Goal: Ask a question: Seek information or help from site administrators or community

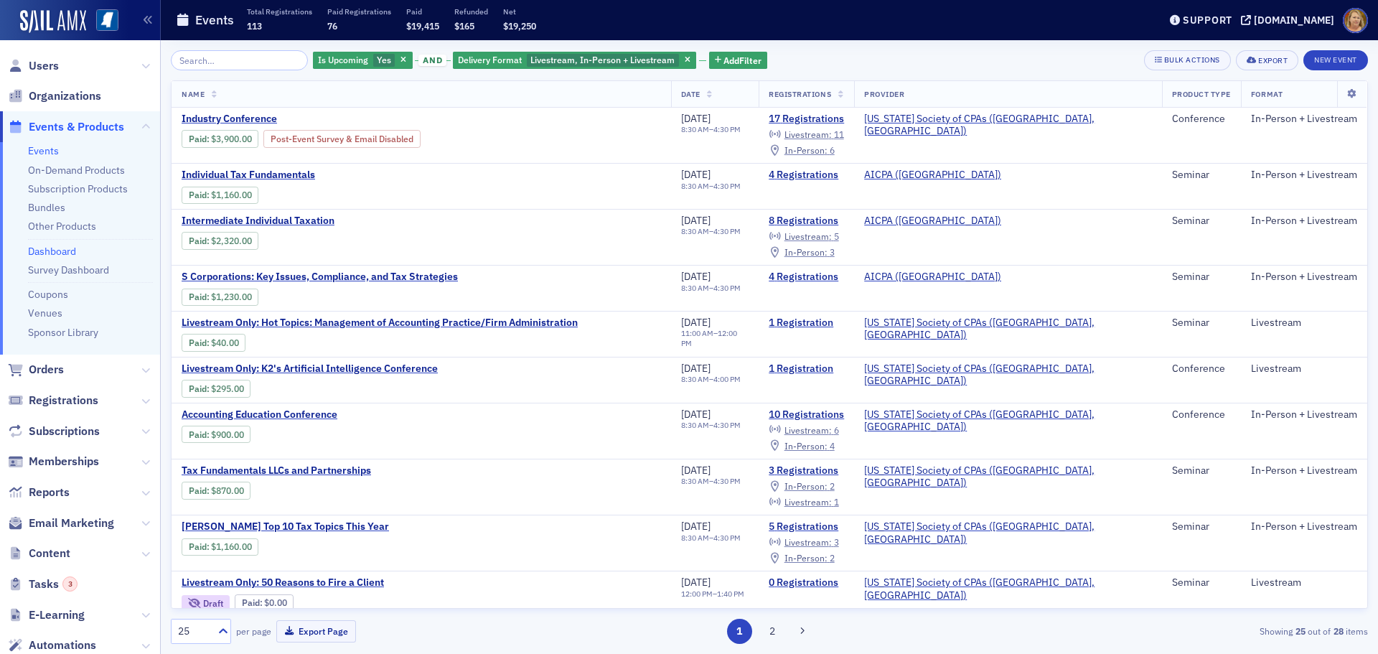
click at [59, 250] on link "Dashboard" at bounding box center [52, 251] width 48 height 13
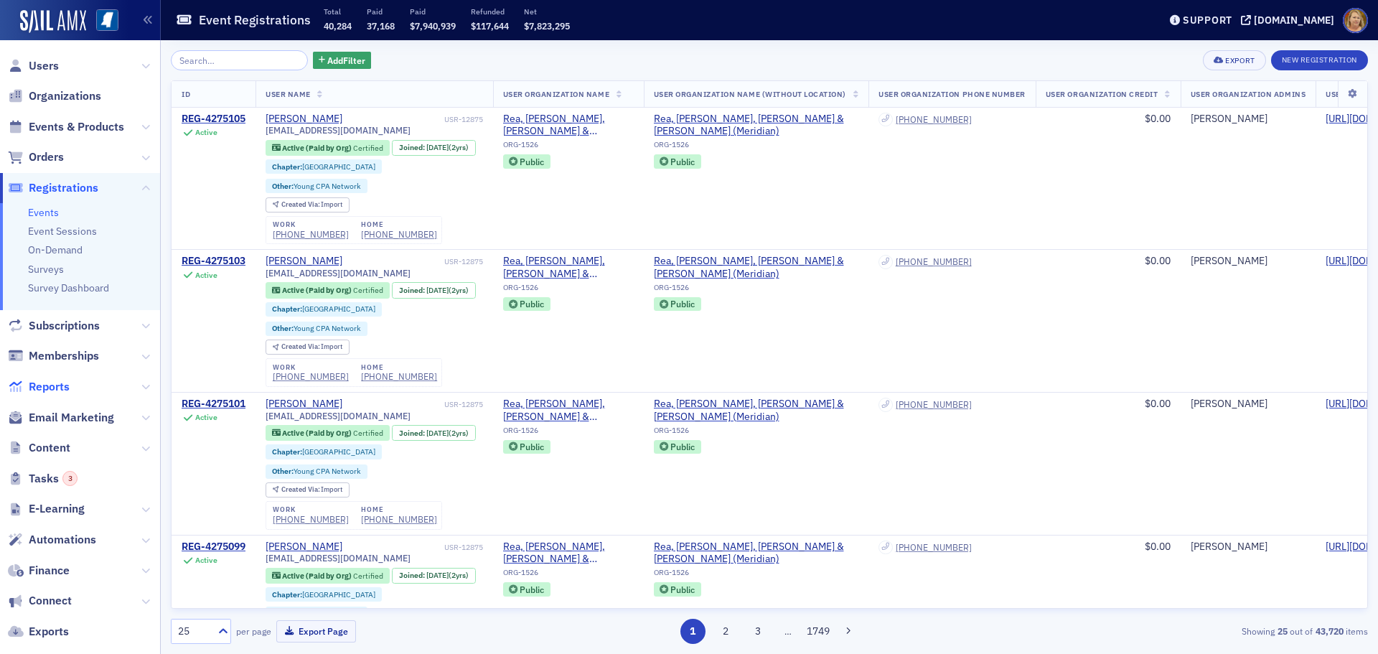
click at [40, 383] on span "Reports" at bounding box center [49, 387] width 41 height 16
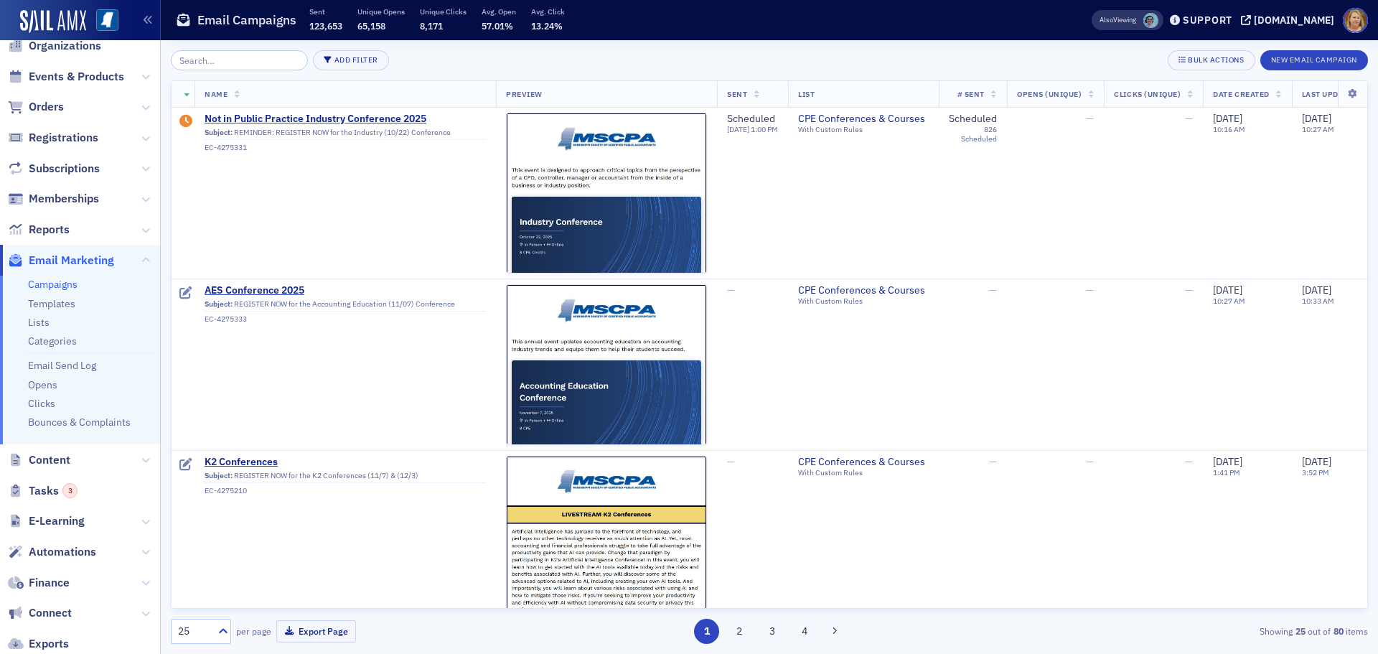
scroll to position [72, 0]
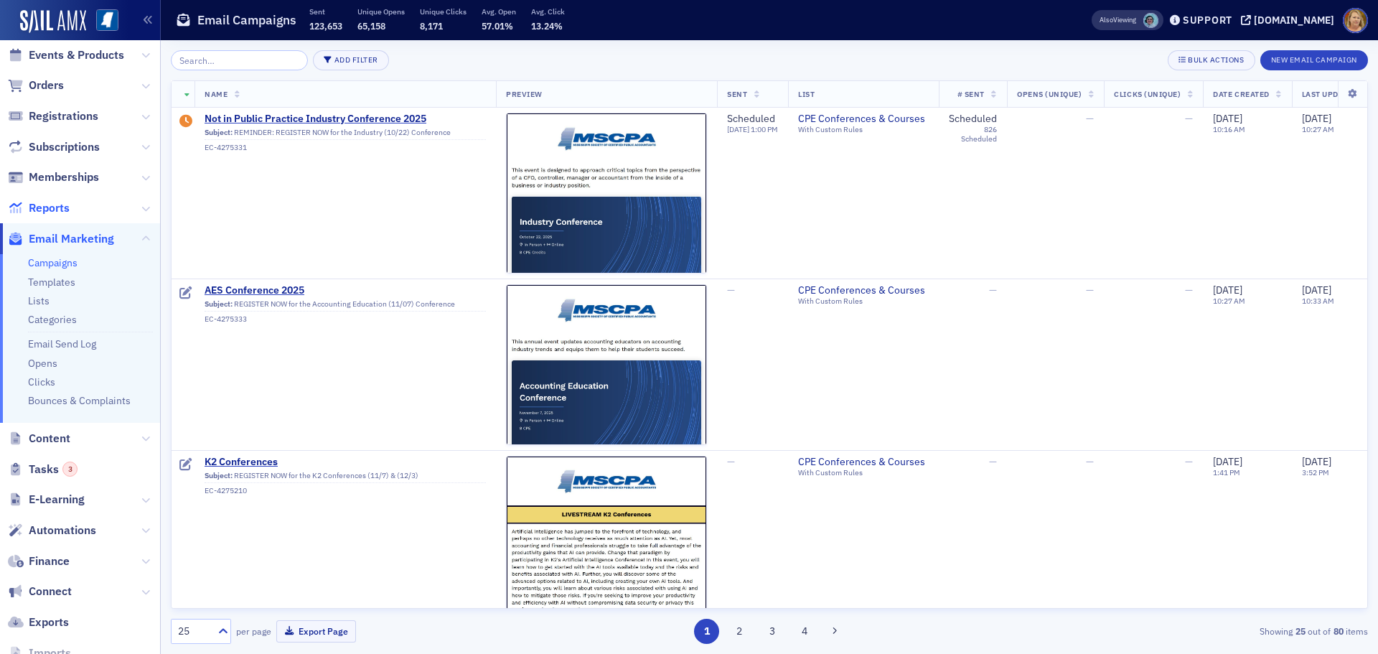
click at [60, 205] on span "Reports" at bounding box center [49, 208] width 41 height 16
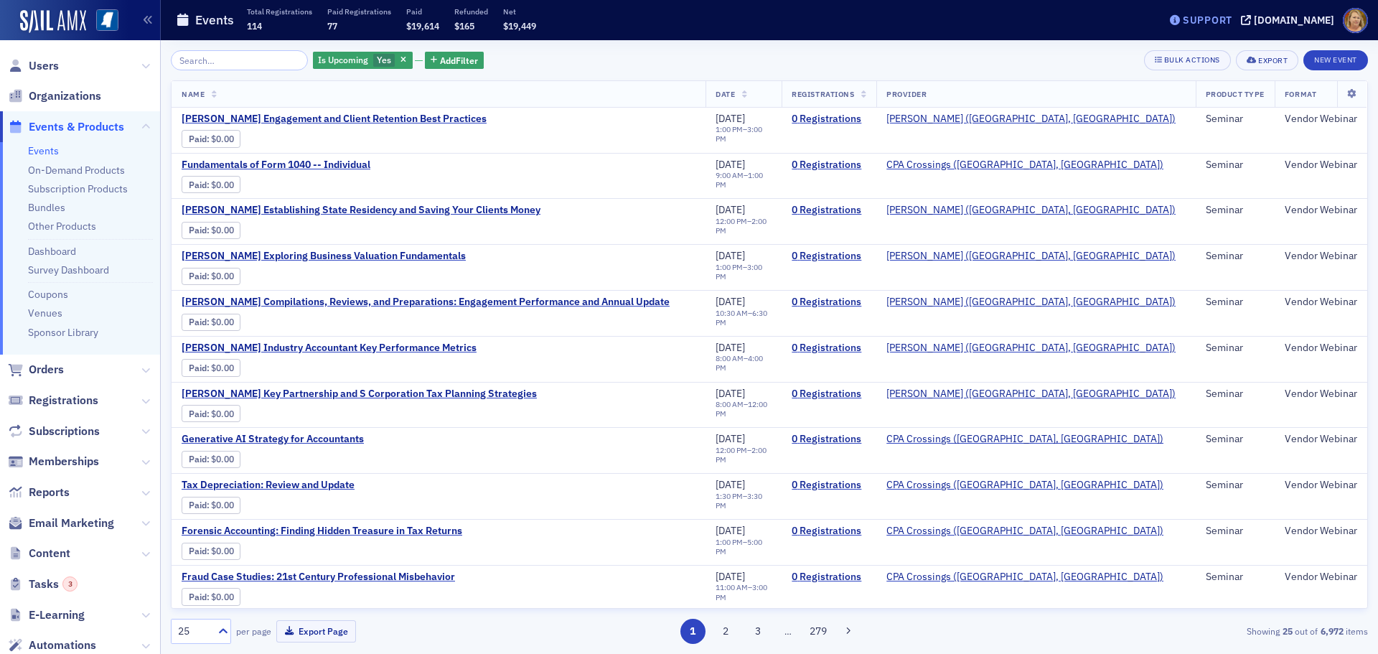
click at [1226, 23] on div "Support" at bounding box center [1208, 20] width 50 height 13
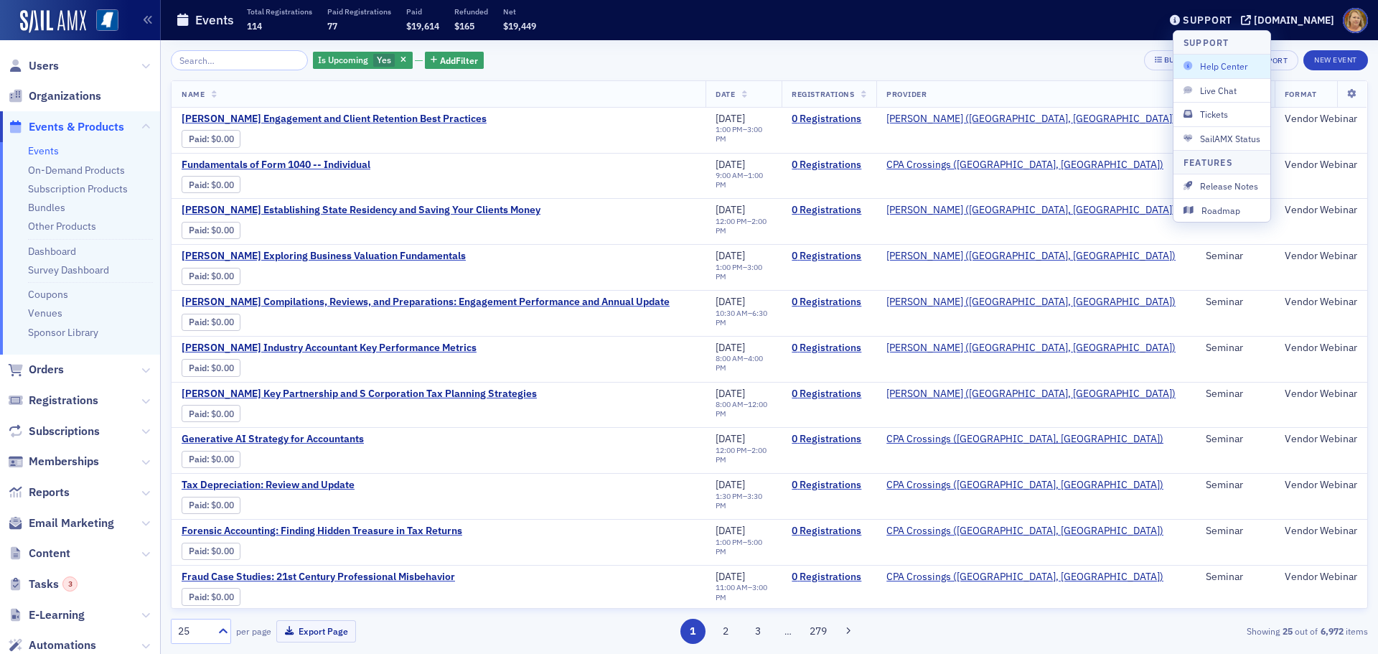
click at [1211, 65] on span "Help Center" at bounding box center [1221, 66] width 77 height 13
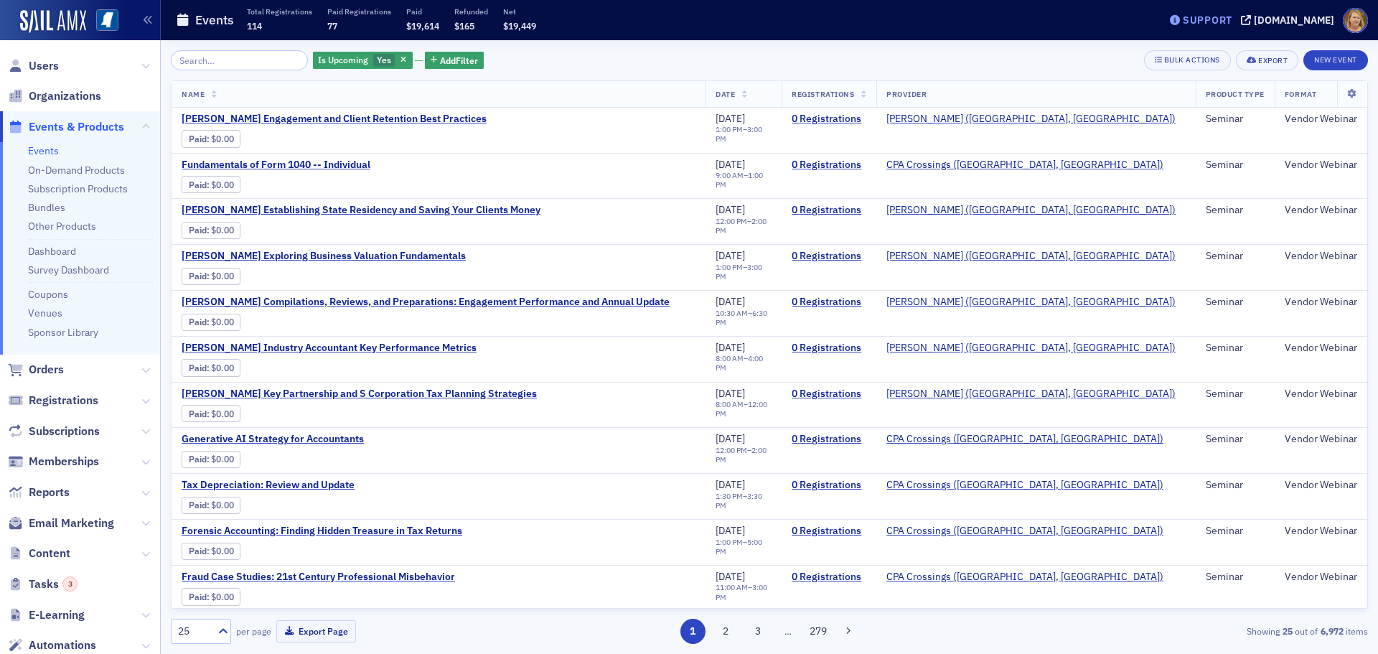
click at [1209, 19] on div "Support" at bounding box center [1208, 20] width 50 height 13
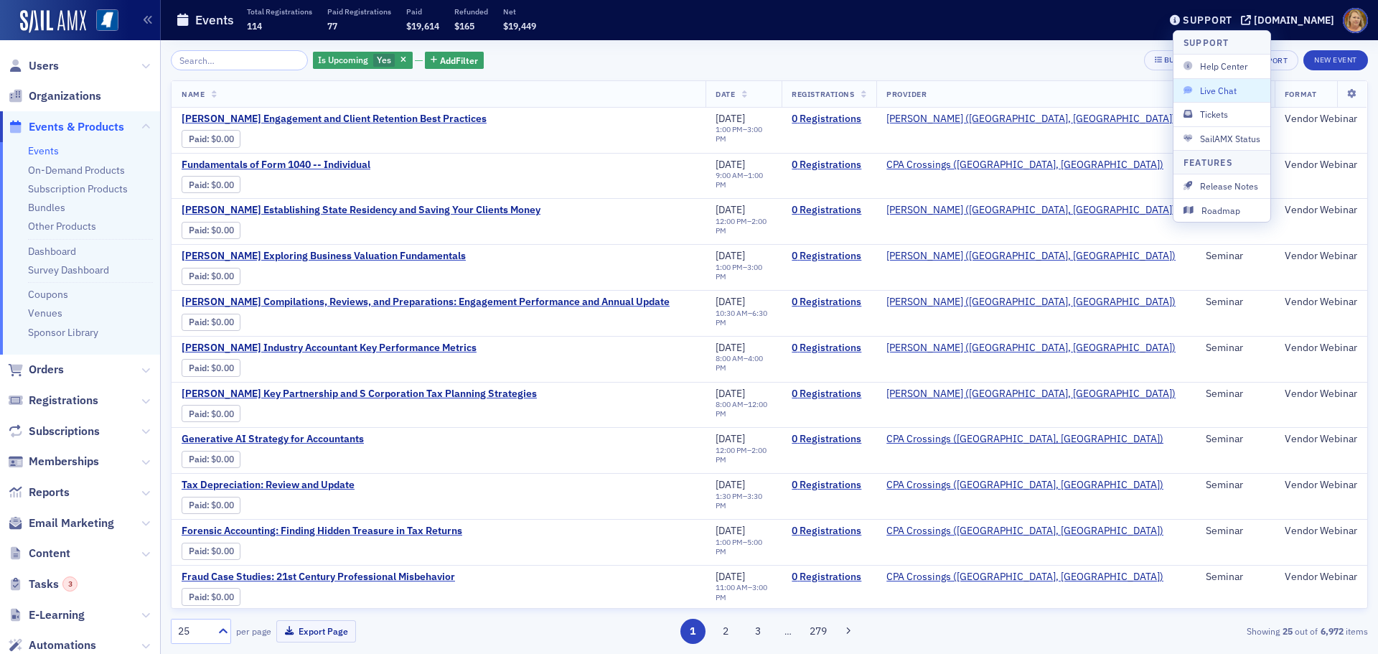
click at [1219, 90] on span "Live Chat" at bounding box center [1221, 90] width 77 height 13
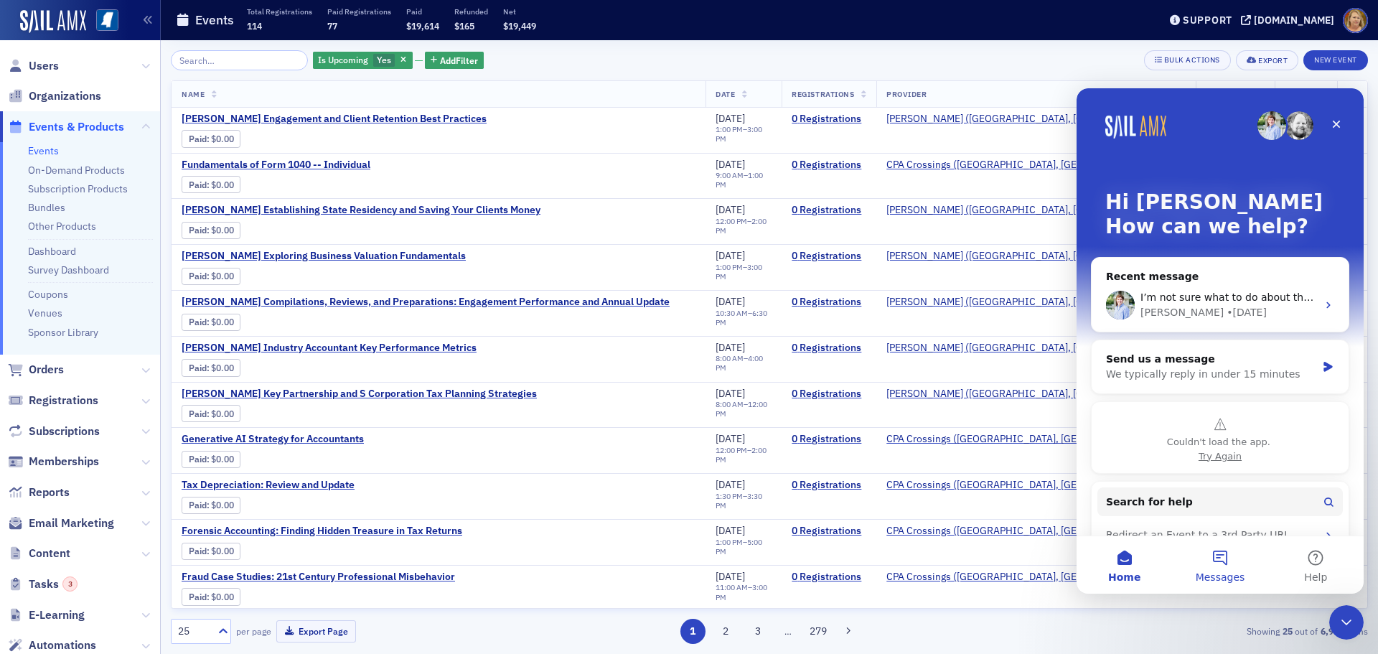
click at [1213, 563] on button "Messages" at bounding box center [1219, 564] width 95 height 57
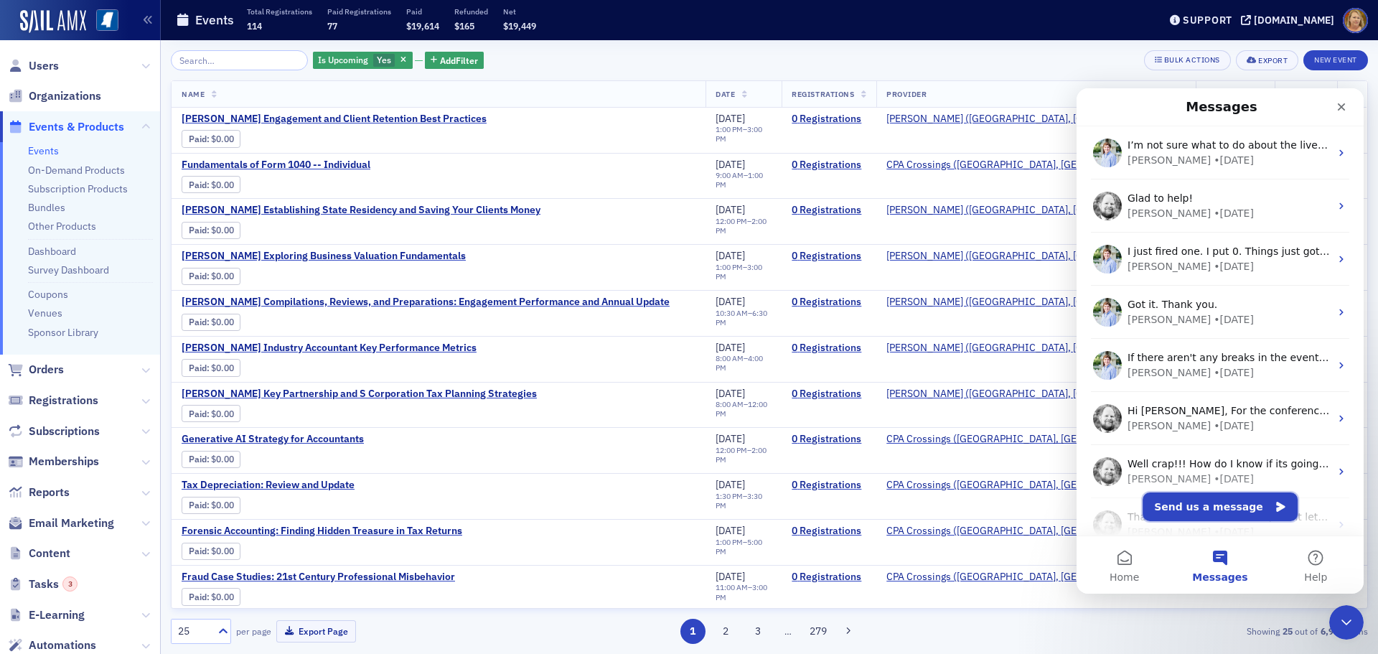
click at [1214, 512] on button "Send us a message" at bounding box center [1219, 506] width 155 height 29
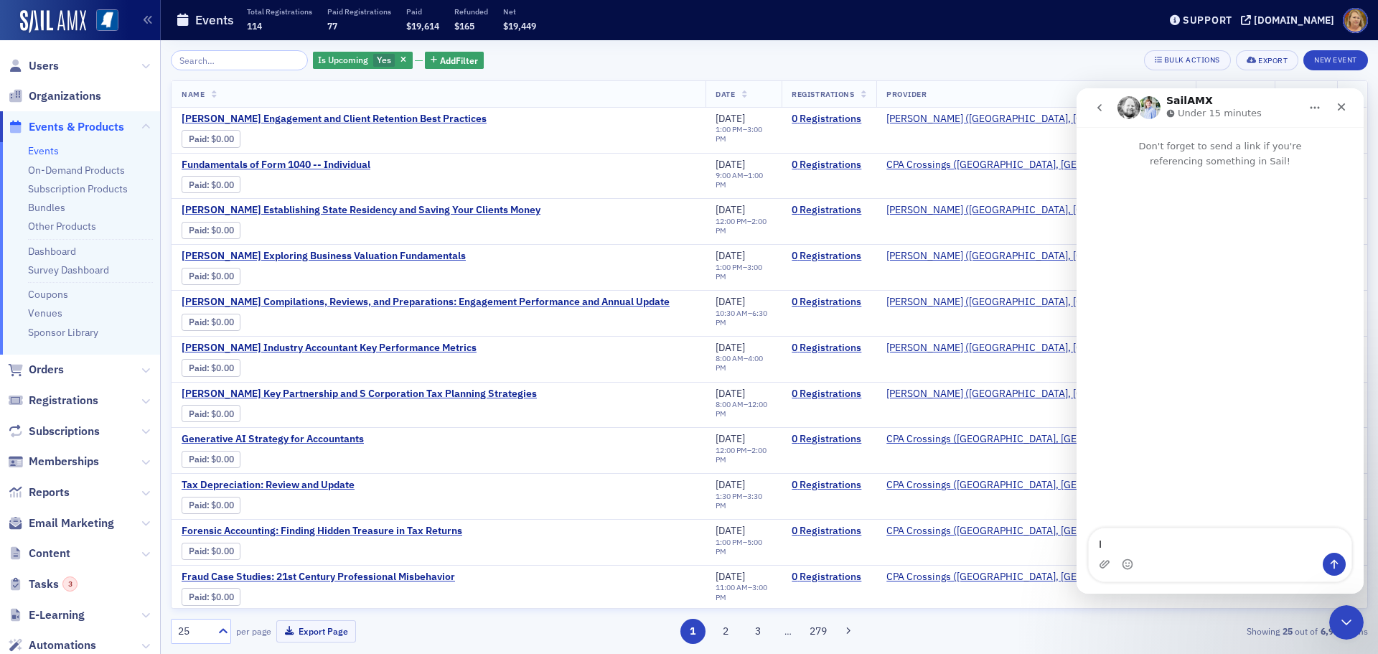
type textarea "I"
drag, startPoint x: 1137, startPoint y: 530, endPoint x: 1098, endPoint y: 530, distance: 38.8
click at [1098, 530] on textarea "I need to pull mailing addresses for 2022-2024 for MS Tax Institute" at bounding box center [1220, 533] width 263 height 39
click at [1166, 550] on textarea "How do I pull mailing addresses for 2022-2024 for MS Tax Institute" at bounding box center [1220, 533] width 263 height 39
type textarea "How do I pull mailing addresses for 2022-2024 for MS Tax Institute? Also, I nee…"
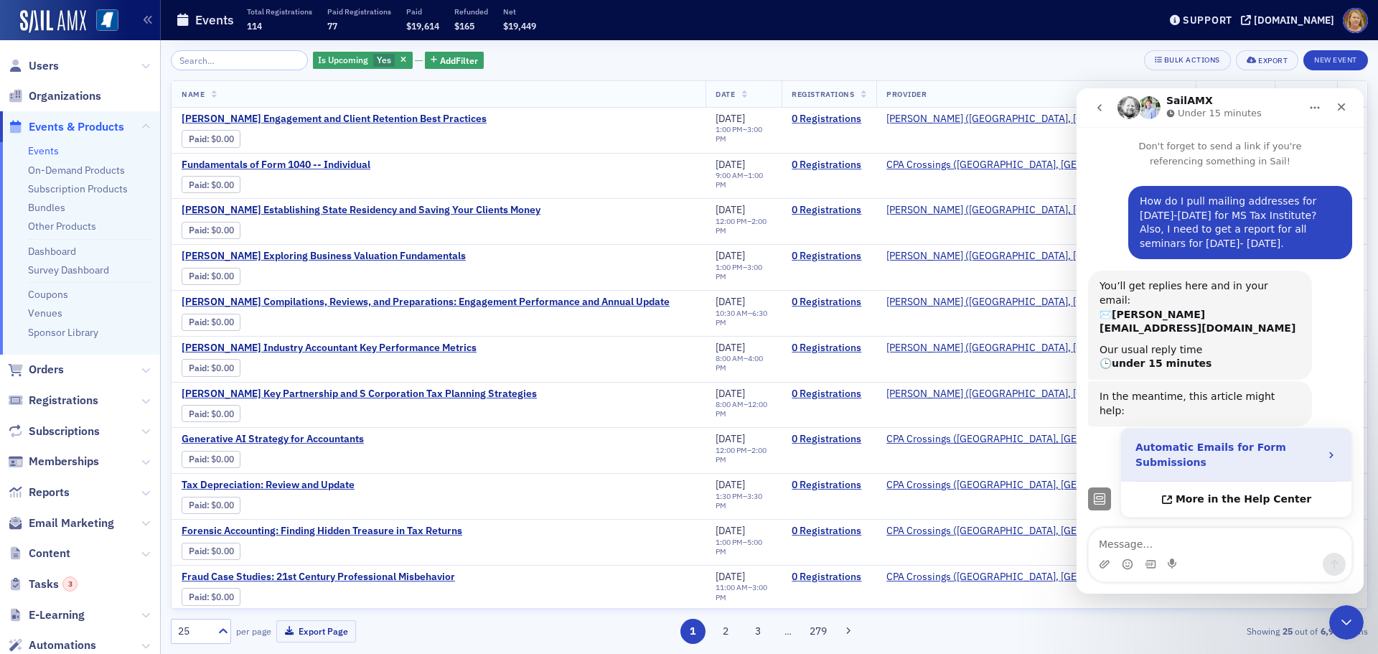
click at [1198, 441] on strong "Automatic Emails for Form Submissions" at bounding box center [1210, 454] width 151 height 27
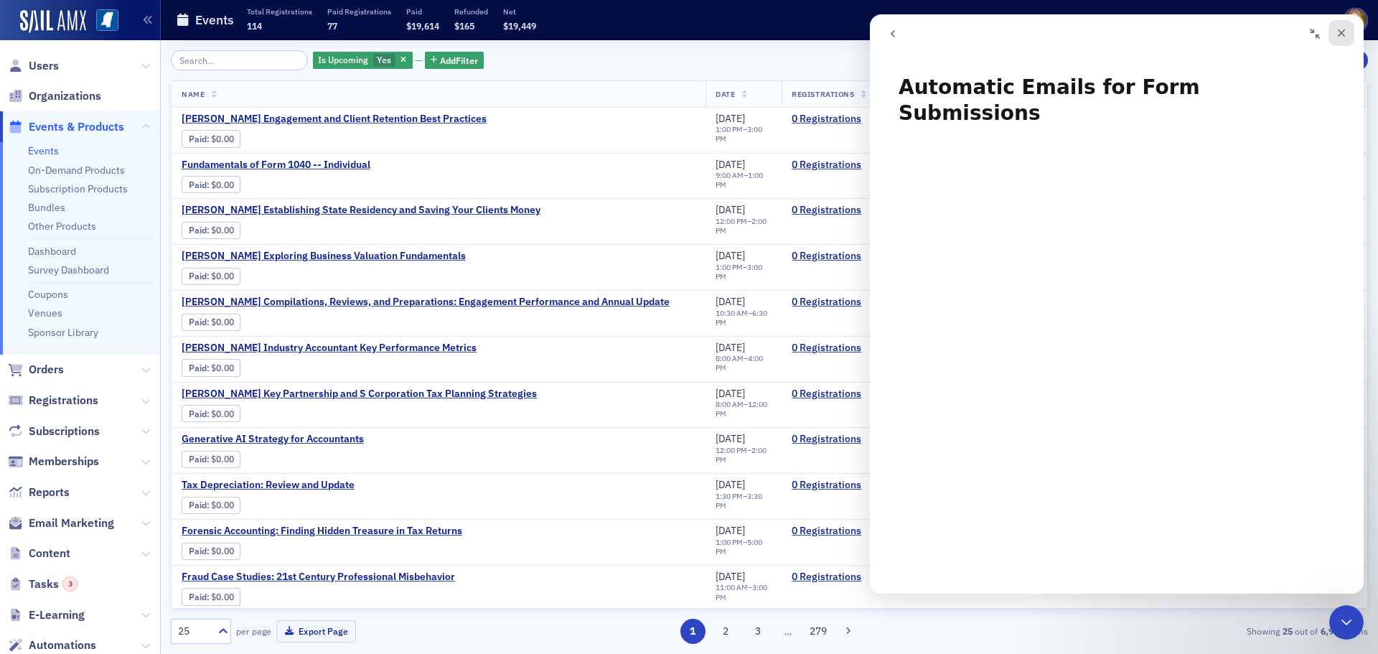
click at [1339, 27] on icon "Close" at bounding box center [1341, 32] width 11 height 11
